Goal: Information Seeking & Learning: Learn about a topic

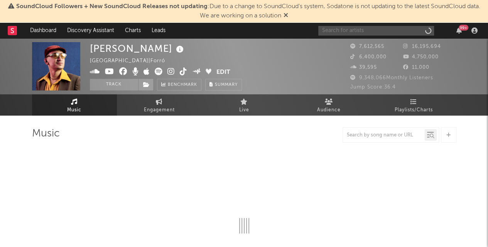
click at [341, 31] on input "text" at bounding box center [376, 31] width 116 height 10
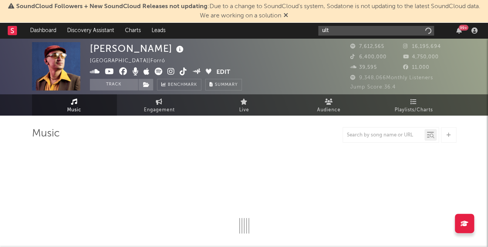
type input "ultr"
select select "6m"
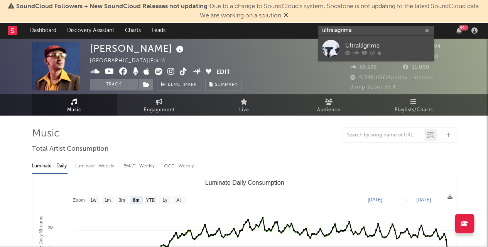
type input "ultralagrima"
click at [357, 46] on div "Ultralágrima" at bounding box center [387, 45] width 85 height 9
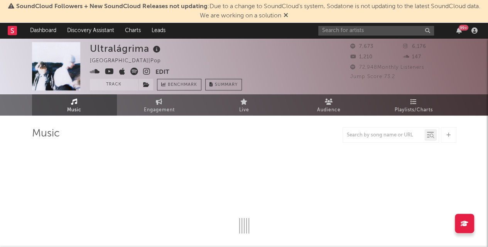
select select "1w"
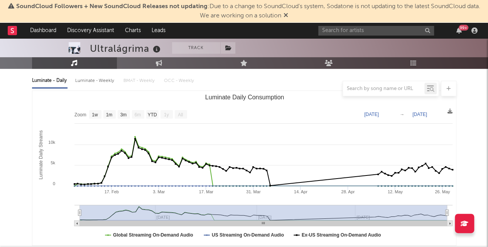
scroll to position [69, 0]
